Goal: Check status: Check status

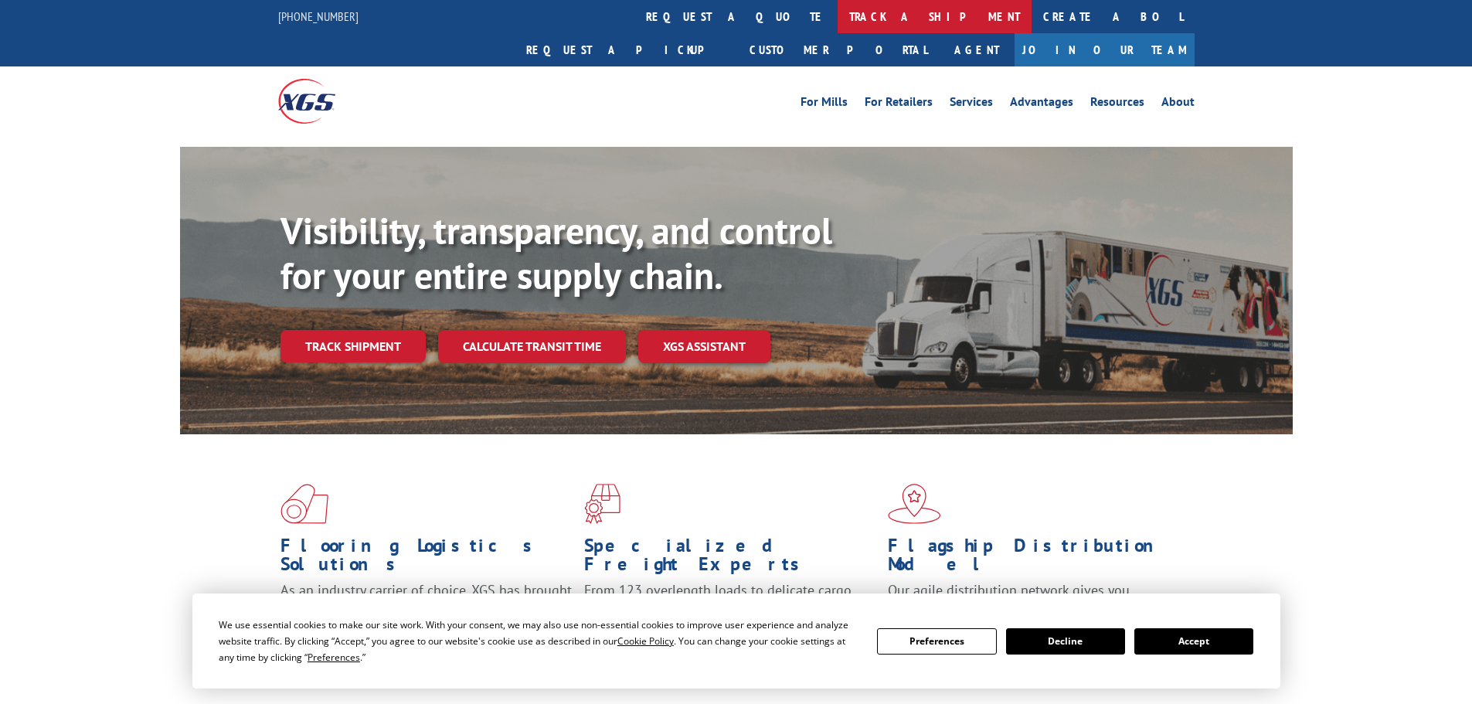
click at [837, 15] on link "track a shipment" at bounding box center [934, 16] width 194 height 33
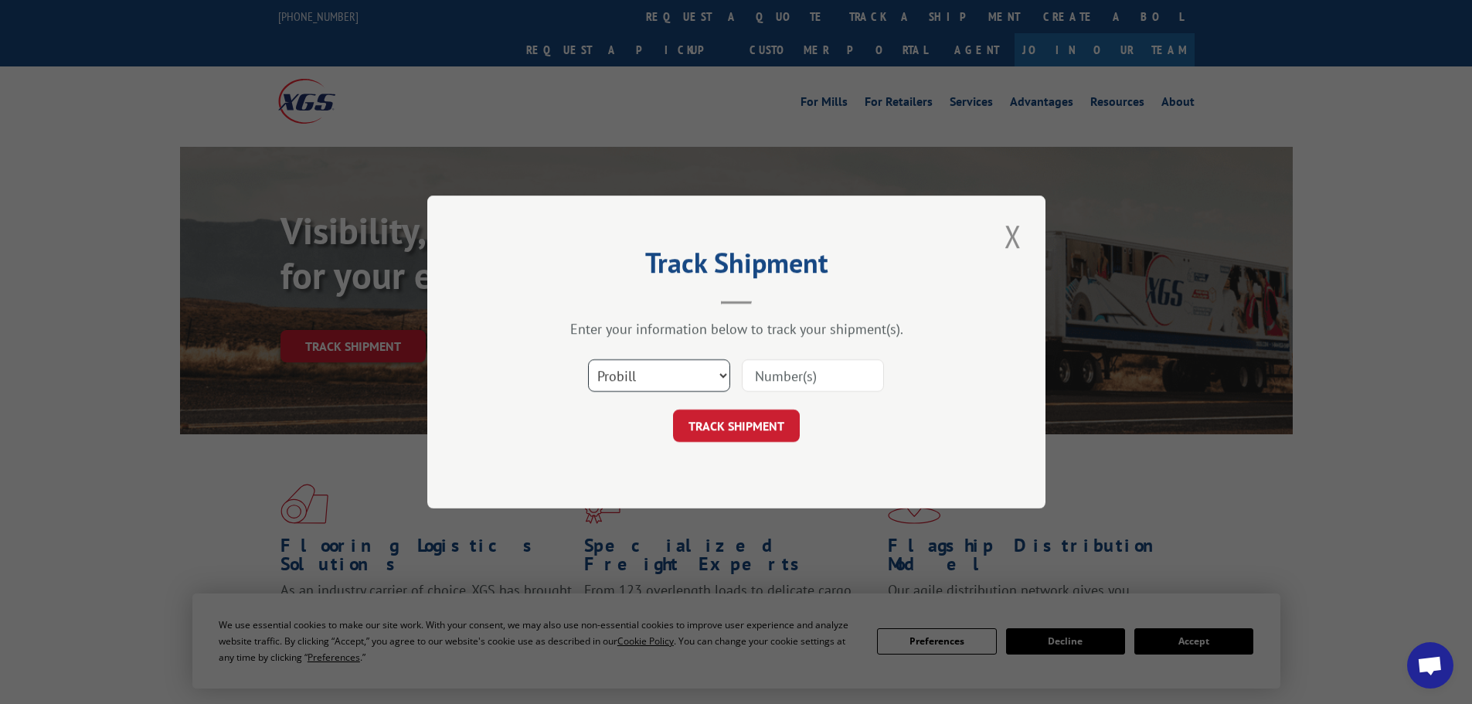
click at [648, 381] on select "Select category... Probill BOL PO" at bounding box center [659, 375] width 142 height 32
select select "bol"
click at [588, 359] on select "Select category... Probill BOL PO" at bounding box center [659, 375] width 142 height 32
click at [769, 377] on input at bounding box center [813, 375] width 142 height 32
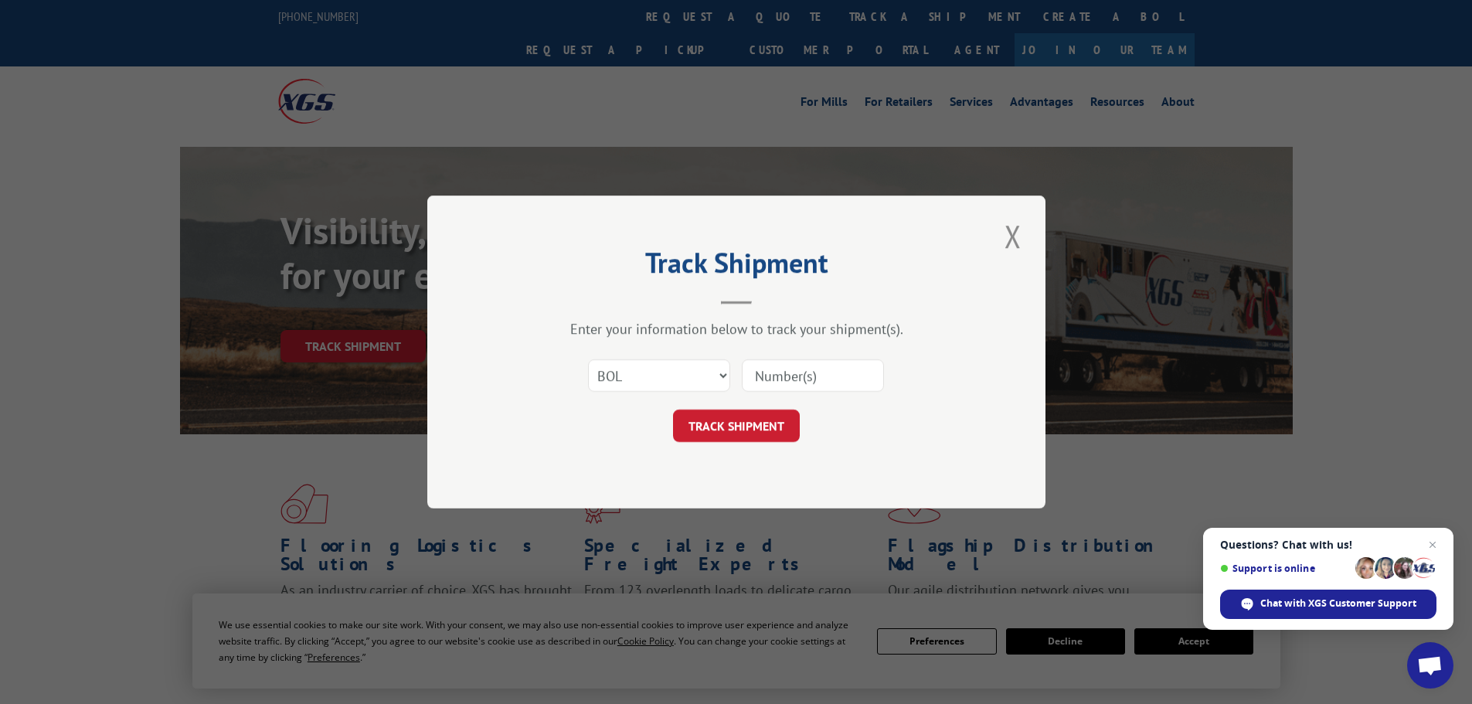
paste input "4888216"
type input "4888216"
click at [739, 423] on button "TRACK SHIPMENT" at bounding box center [736, 425] width 127 height 32
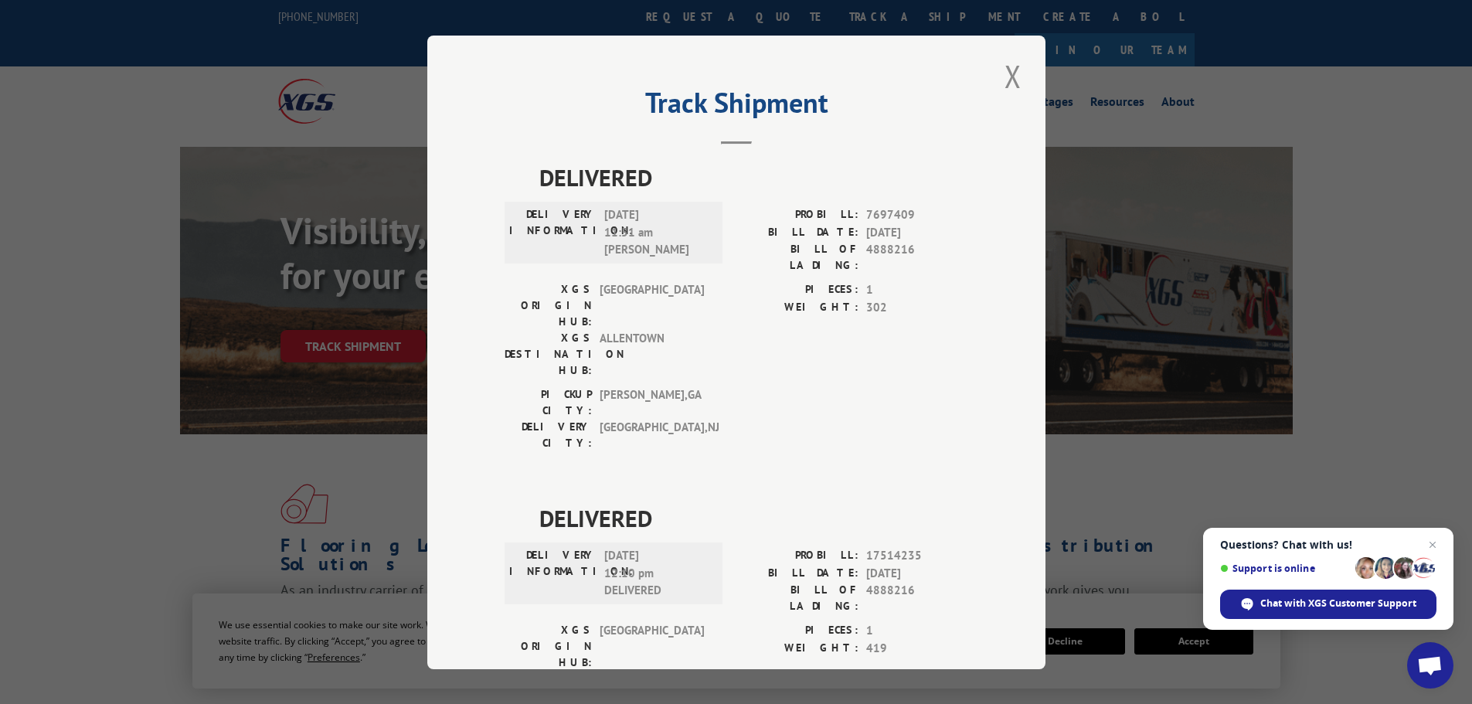
click at [0, 250] on div "Track Shipment DELIVERED DELIVERY INFORMATION: [DATE] 11:51 am FABRAM J PROBILL…" at bounding box center [736, 352] width 1472 height 704
